Goal: Task Accomplishment & Management: Use online tool/utility

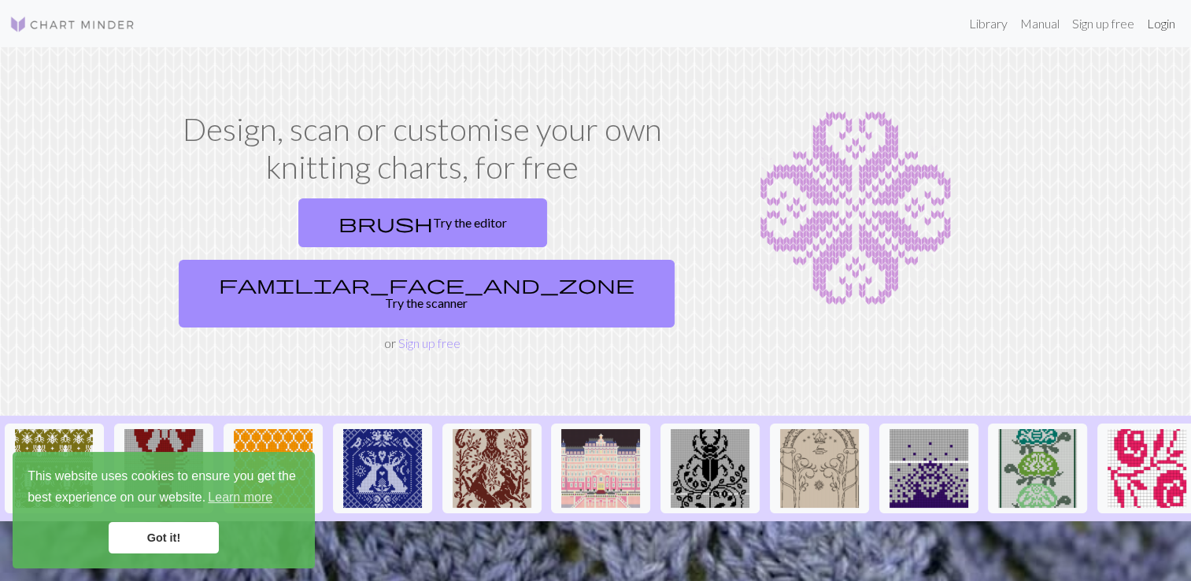
click at [1159, 28] on link "Login" at bounding box center [1161, 23] width 41 height 31
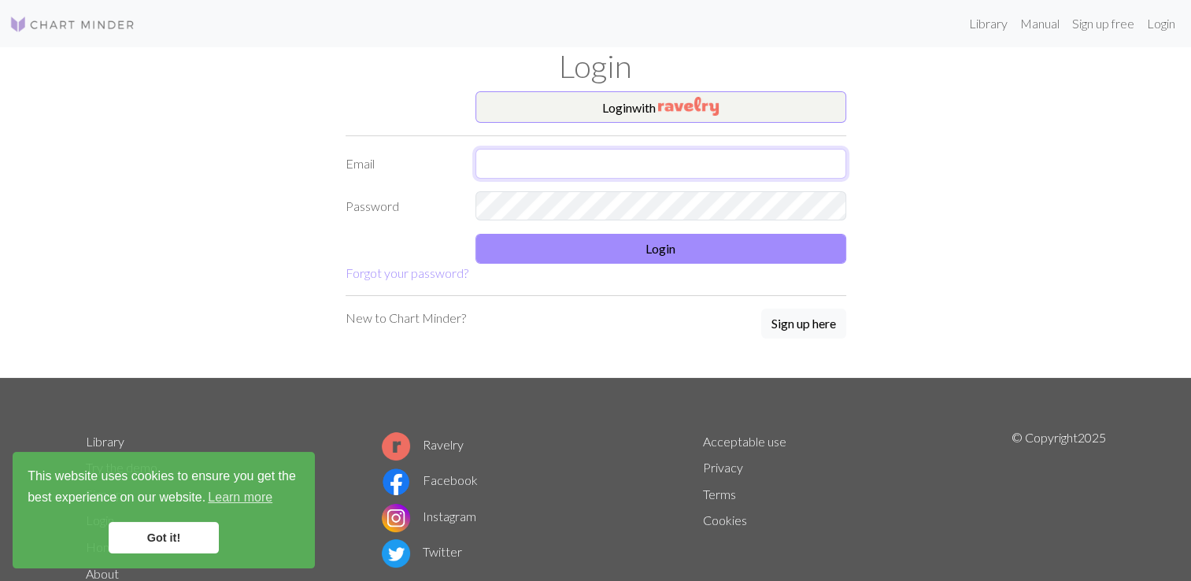
click at [717, 162] on input "text" at bounding box center [661, 164] width 371 height 30
type input "[PERSON_NAME][EMAIL_ADDRESS][DOMAIN_NAME]"
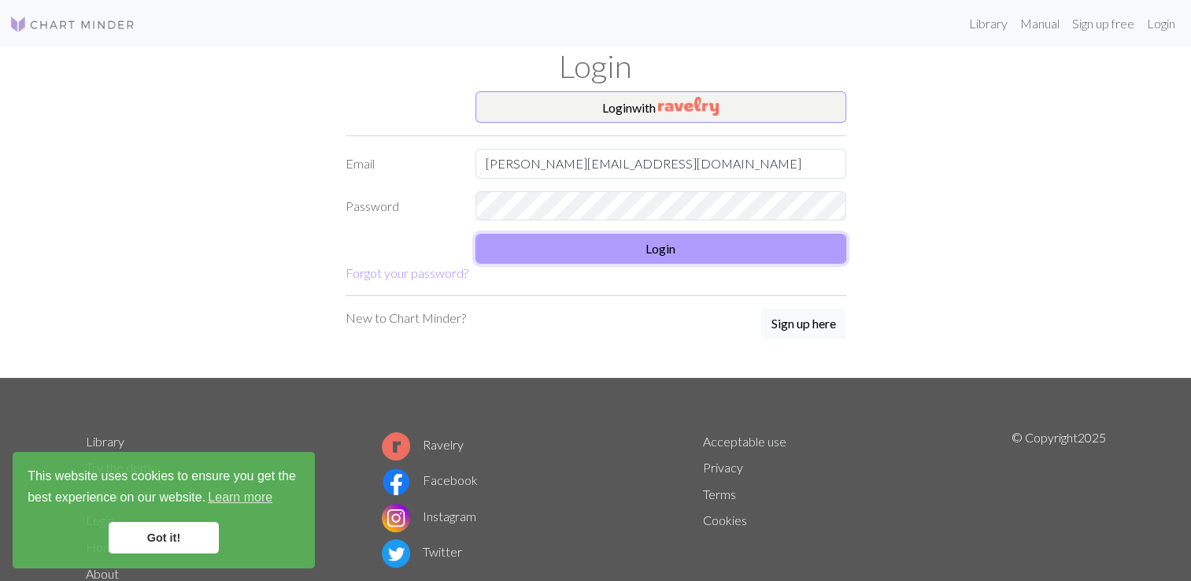
click at [705, 244] on button "Login" at bounding box center [661, 249] width 371 height 30
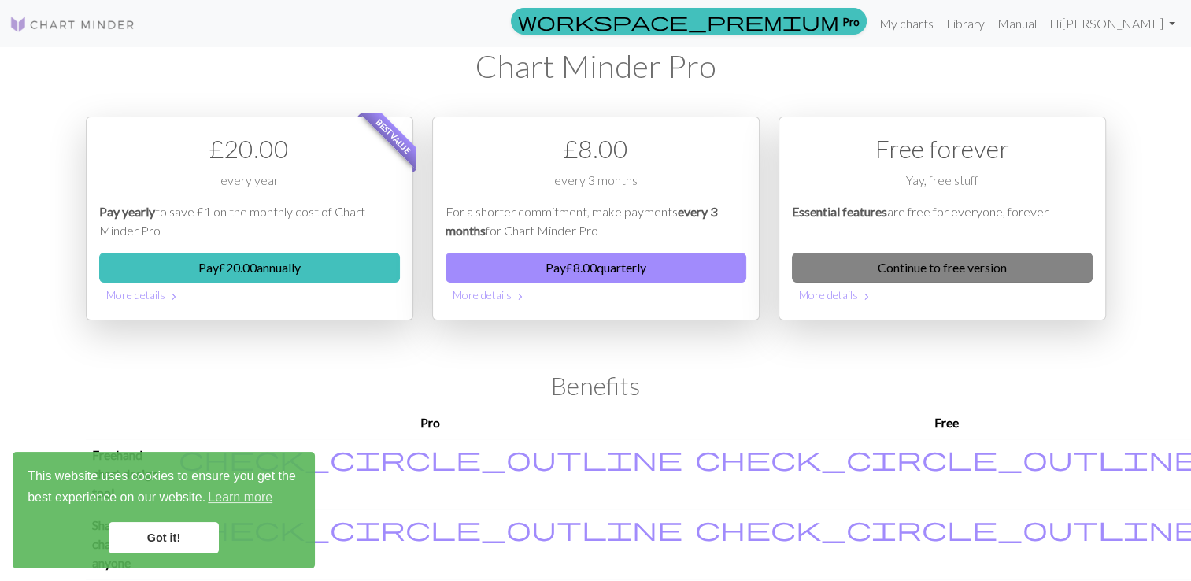
click at [913, 268] on link "Continue to free version" at bounding box center [942, 268] width 301 height 30
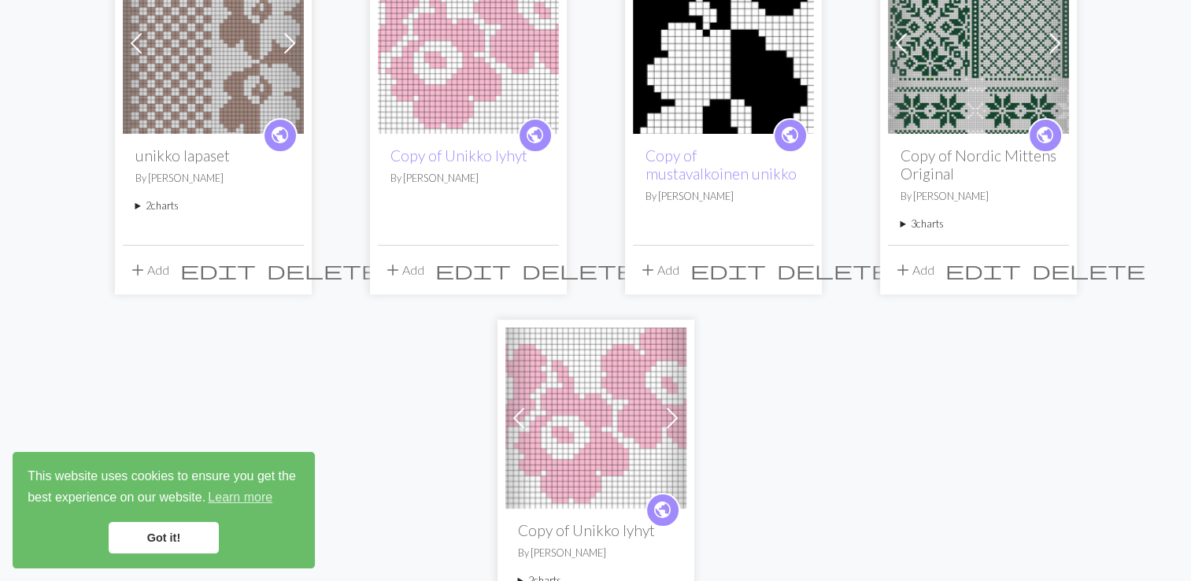
scroll to position [211, 0]
click at [223, 102] on img at bounding box center [213, 42] width 181 height 181
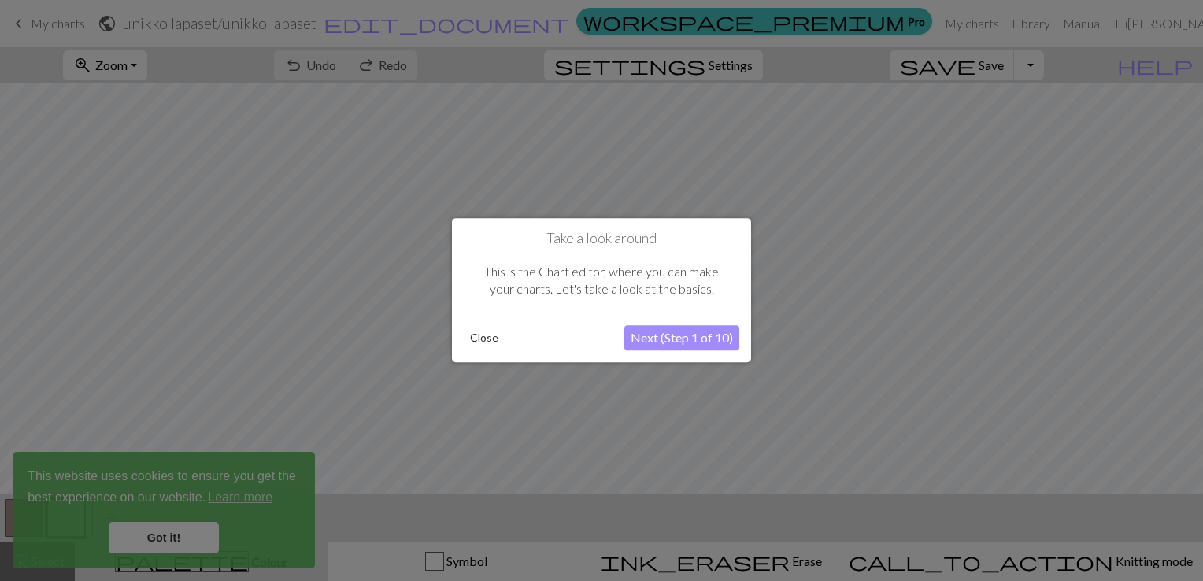
click at [683, 339] on button "Next (Step 1 of 10)" at bounding box center [681, 338] width 115 height 25
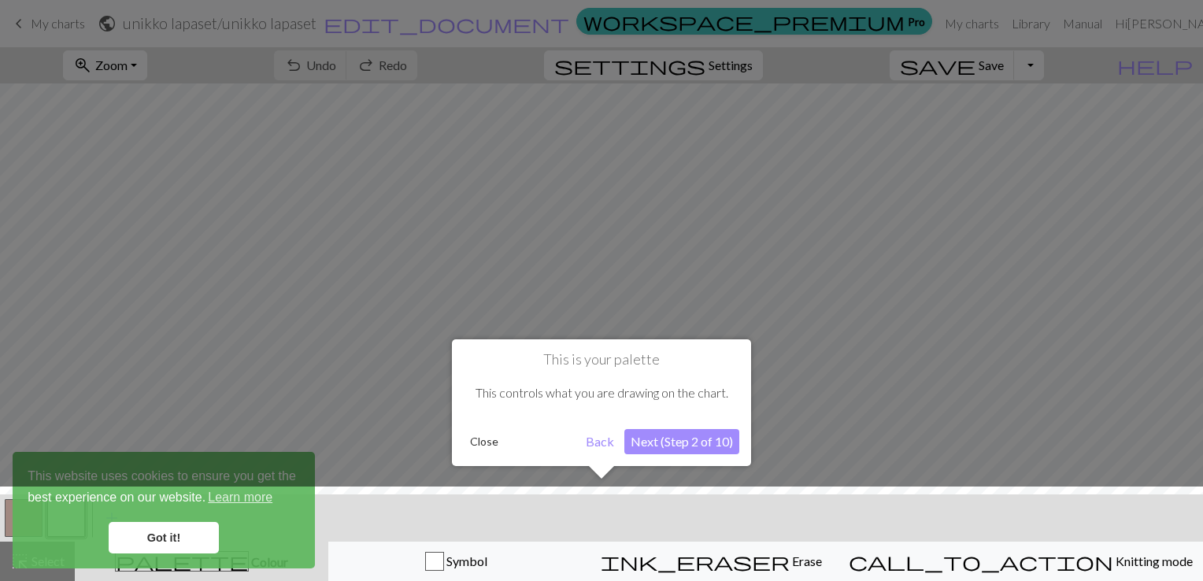
click at [687, 444] on button "Next (Step 2 of 10)" at bounding box center [681, 441] width 115 height 25
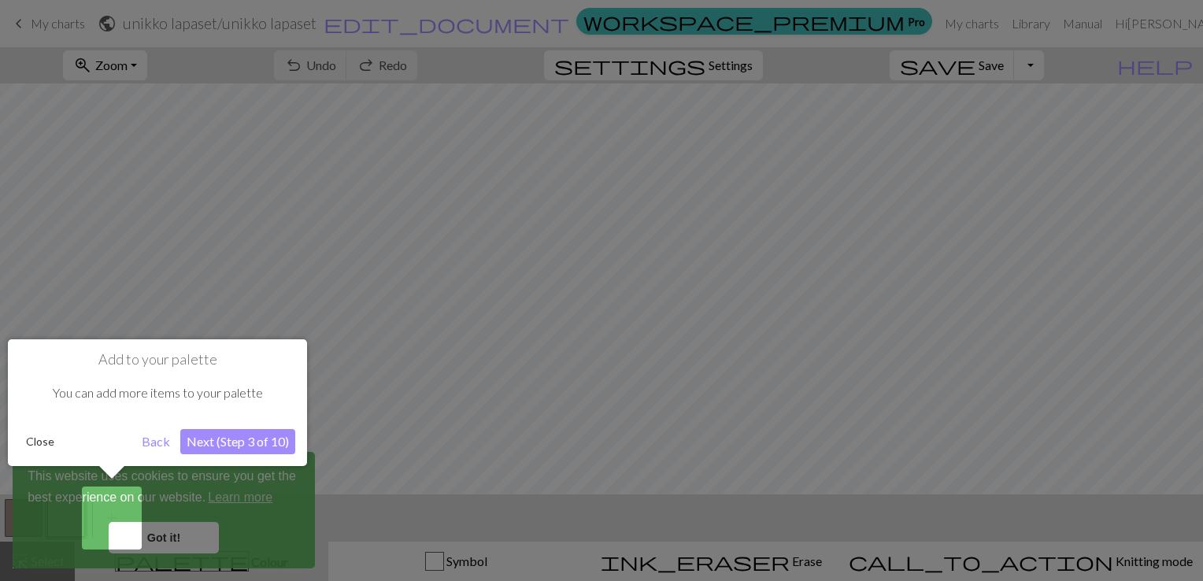
click at [37, 446] on button "Close" at bounding box center [40, 442] width 41 height 24
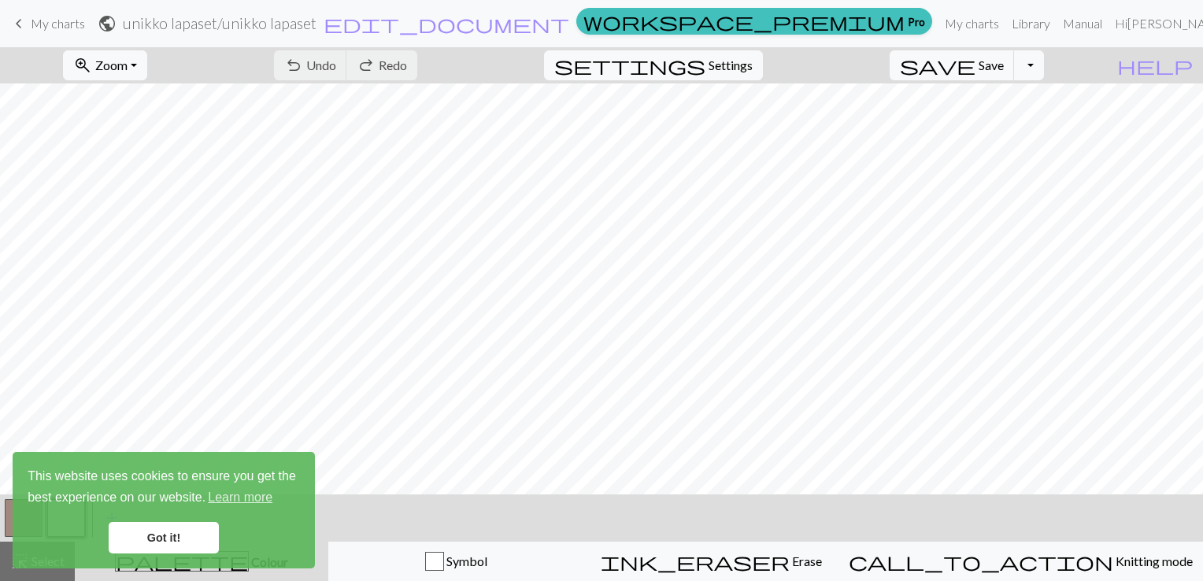
click at [173, 534] on link "Got it!" at bounding box center [164, 537] width 110 height 31
